Goal: Find contact information: Find contact information

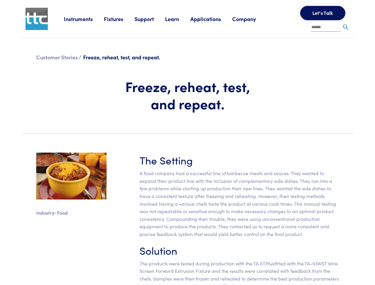
click at [187, 142] on section "Industry: Food The Setting A food company had a successful line of barbecue mea…" at bounding box center [187, 231] width 338 height 186
click at [84, 19] on link "Instruments" at bounding box center [84, 18] width 40 height 7
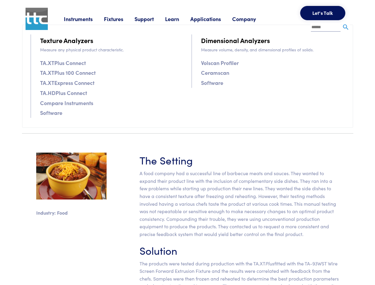
click at [120, 19] on link "Fixtures" at bounding box center [119, 18] width 31 height 7
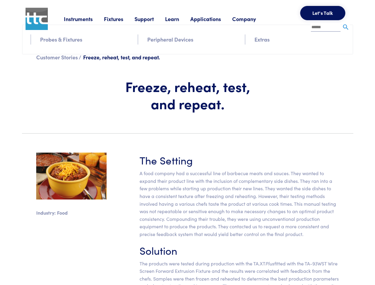
click at [151, 19] on link "Support" at bounding box center [149, 18] width 31 height 7
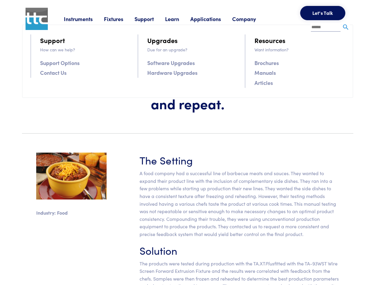
click at [179, 19] on link "Learn" at bounding box center [177, 18] width 25 height 7
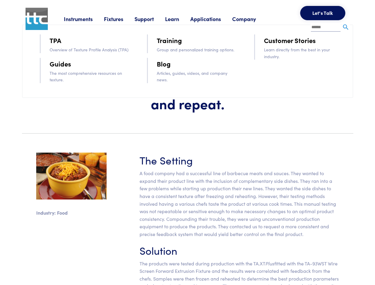
click at [213, 19] on link "Applications" at bounding box center [211, 18] width 42 height 7
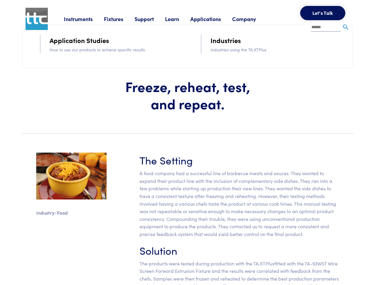
click at [252, 19] on link "Company" at bounding box center [249, 18] width 35 height 7
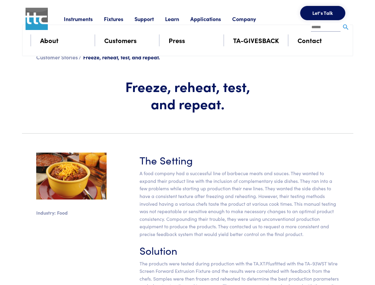
click at [323, 13] on button "Let's Talk" at bounding box center [322, 13] width 45 height 14
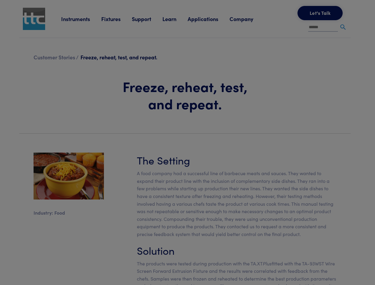
click at [0, 0] on div "**********" at bounding box center [0, 0] width 0 height 0
